Goal: Information Seeking & Learning: Learn about a topic

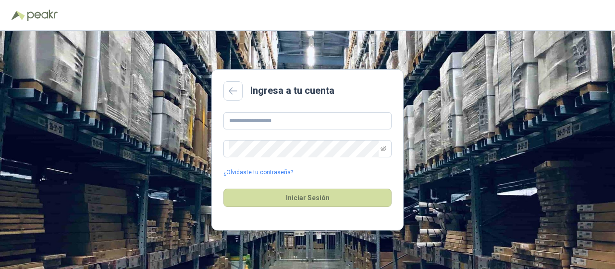
type input "**********"
click at [299, 121] on input "text" at bounding box center [307, 120] width 168 height 17
type input "**********"
click at [379, 148] on span at bounding box center [307, 148] width 168 height 17
click at [384, 149] on icon "eye-invisible" at bounding box center [384, 149] width 6 height 6
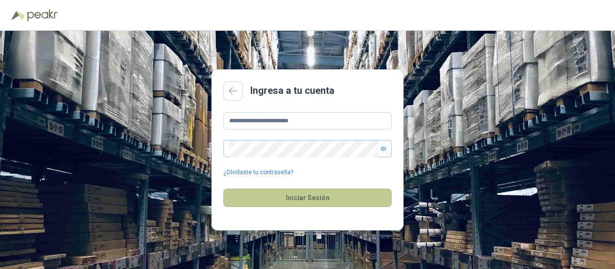
click at [334, 202] on button "Iniciar Sesión" at bounding box center [307, 197] width 168 height 18
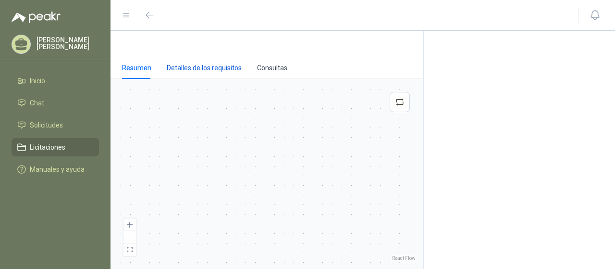
click at [195, 71] on div "Detalles de los requisitos" at bounding box center [204, 67] width 75 height 11
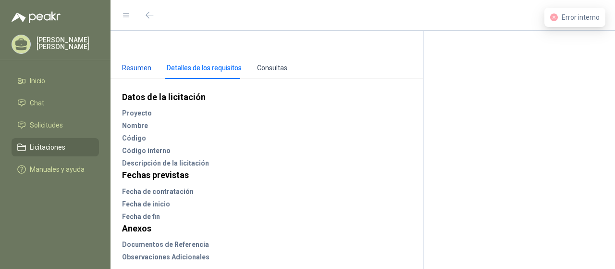
click at [145, 67] on div "Resumen" at bounding box center [136, 67] width 29 height 11
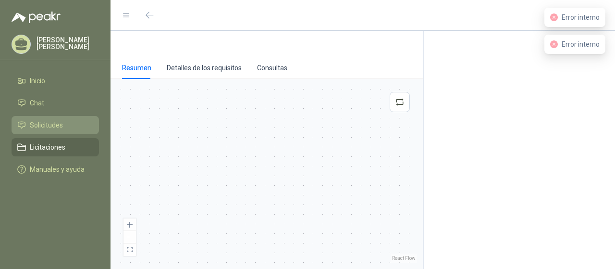
click at [44, 126] on span "Solicitudes" at bounding box center [46, 125] width 33 height 11
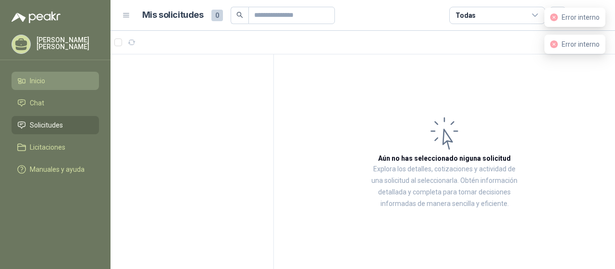
click at [34, 81] on span "Inicio" at bounding box center [37, 80] width 15 height 11
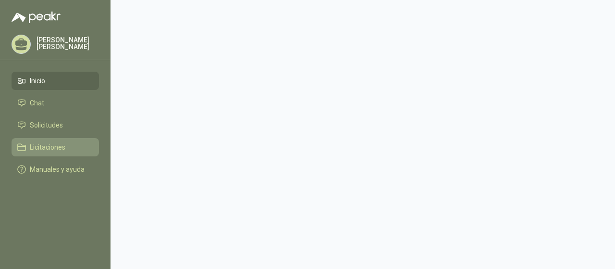
click at [58, 149] on span "Licitaciones" at bounding box center [48, 147] width 36 height 11
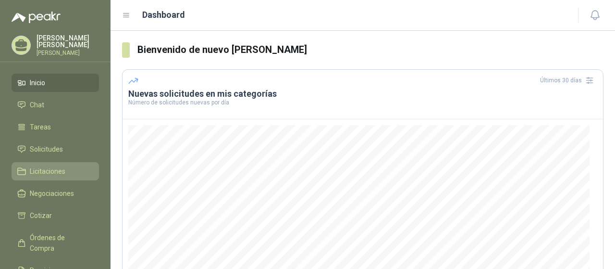
click at [59, 176] on span "Licitaciones" at bounding box center [48, 171] width 36 height 11
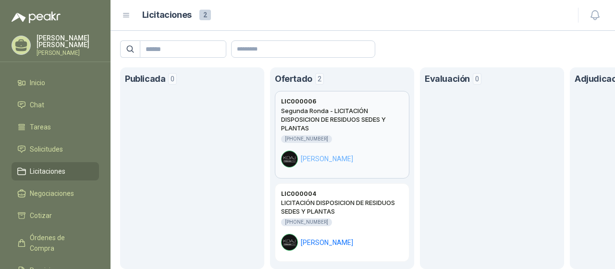
click at [353, 126] on h2 "Segunda Ronda - LICITACIÓN DISPOSICION DE RESIDUOS SEDES Y PLANTAS" at bounding box center [342, 119] width 122 height 26
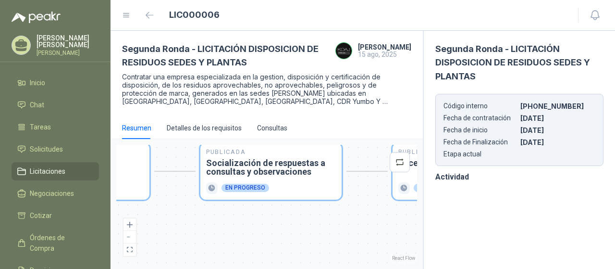
drag, startPoint x: 339, startPoint y: 233, endPoint x: 172, endPoint y: 212, distance: 168.1
click at [153, 217] on div "Publicada Envío de invitación a oferentes Finalizado Publicada Recepción de con…" at bounding box center [266, 204] width 301 height 118
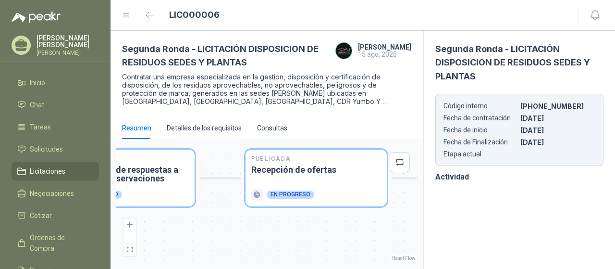
click at [154, 226] on div "Publicada Envío de invitación a oferentes Finalizado Publicada Recepción de con…" at bounding box center [266, 204] width 301 height 118
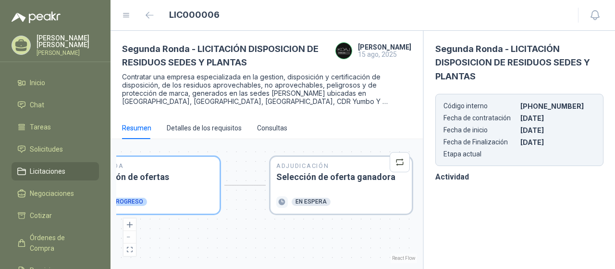
drag, startPoint x: 316, startPoint y: 225, endPoint x: 194, endPoint y: 224, distance: 121.6
click at [149, 232] on div "Publicada Envío de invitación a oferentes Finalizado Publicada Recepción de con…" at bounding box center [266, 204] width 301 height 118
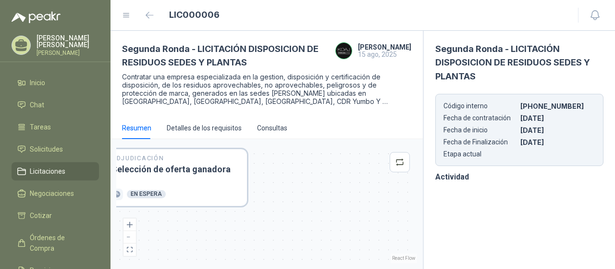
drag, startPoint x: 312, startPoint y: 236, endPoint x: 278, endPoint y: 246, distance: 35.9
click at [151, 226] on div "Publicada Envío de invitación a oferentes Finalizado Publicada Recepción de con…" at bounding box center [266, 204] width 301 height 118
